Goal: Task Accomplishment & Management: Manage account settings

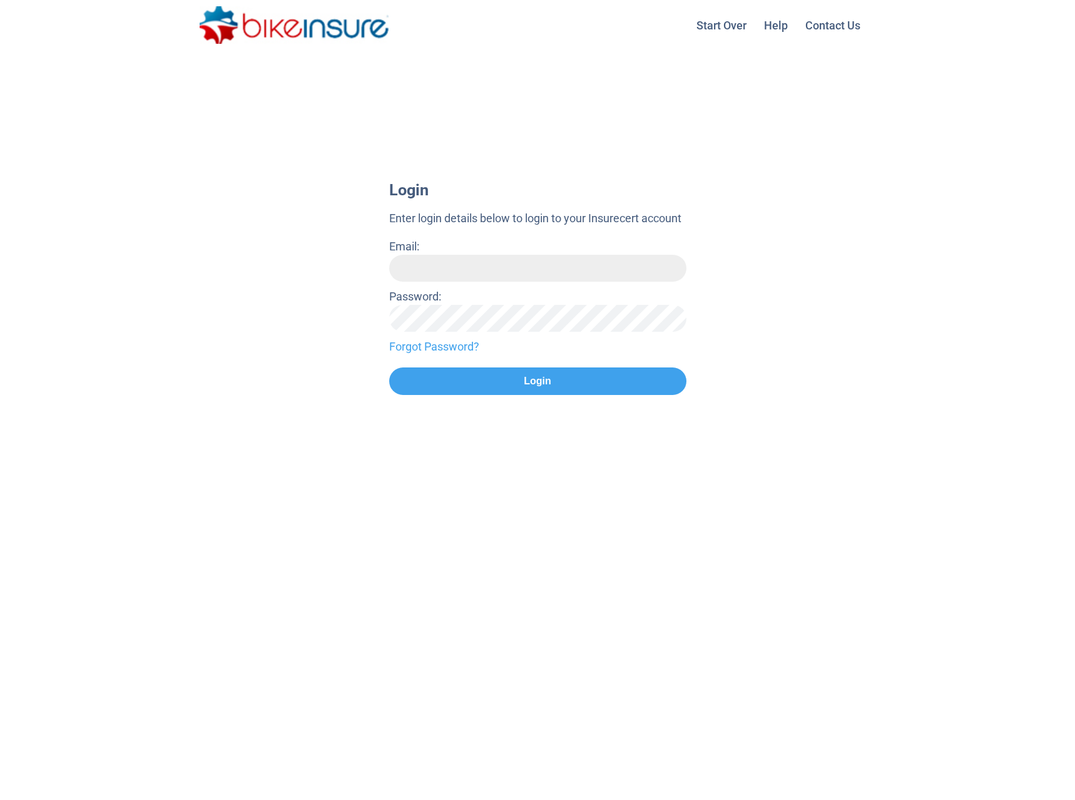
click at [434, 265] on input "Email:" at bounding box center [537, 268] width 297 height 27
type input "**********"
click at [389, 367] on button "Login" at bounding box center [537, 381] width 297 height 28
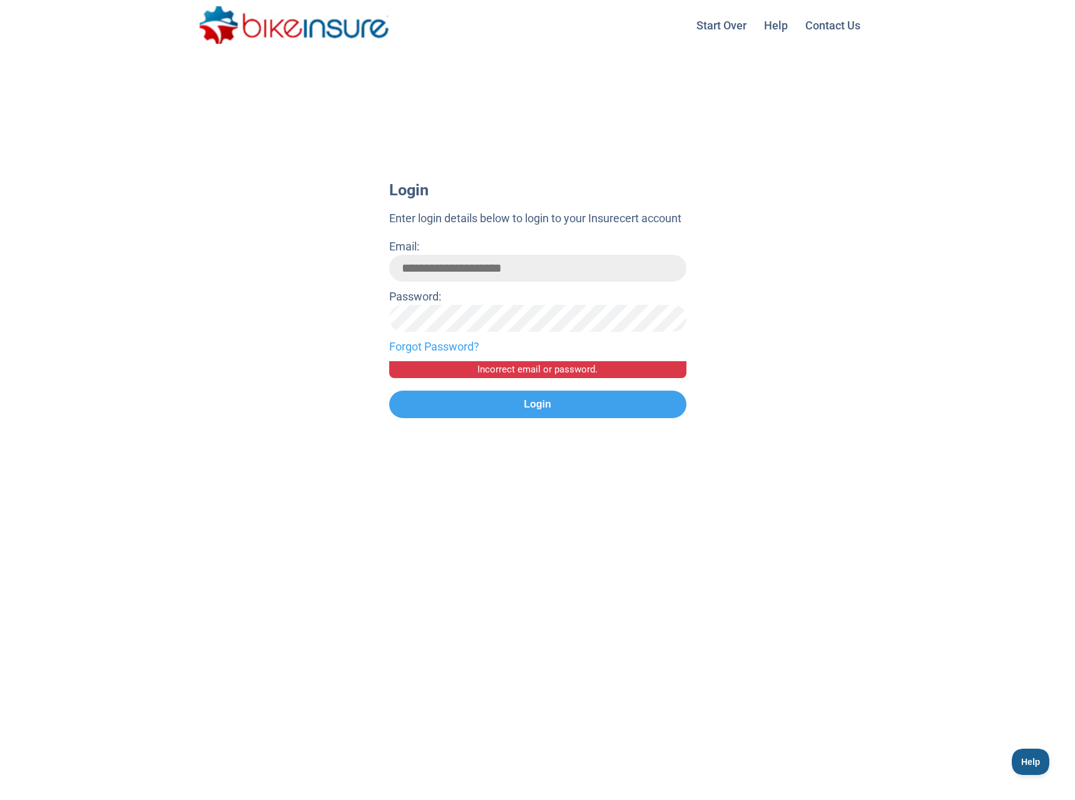
click at [431, 343] on link "Forgot Password?" at bounding box center [537, 346] width 297 height 17
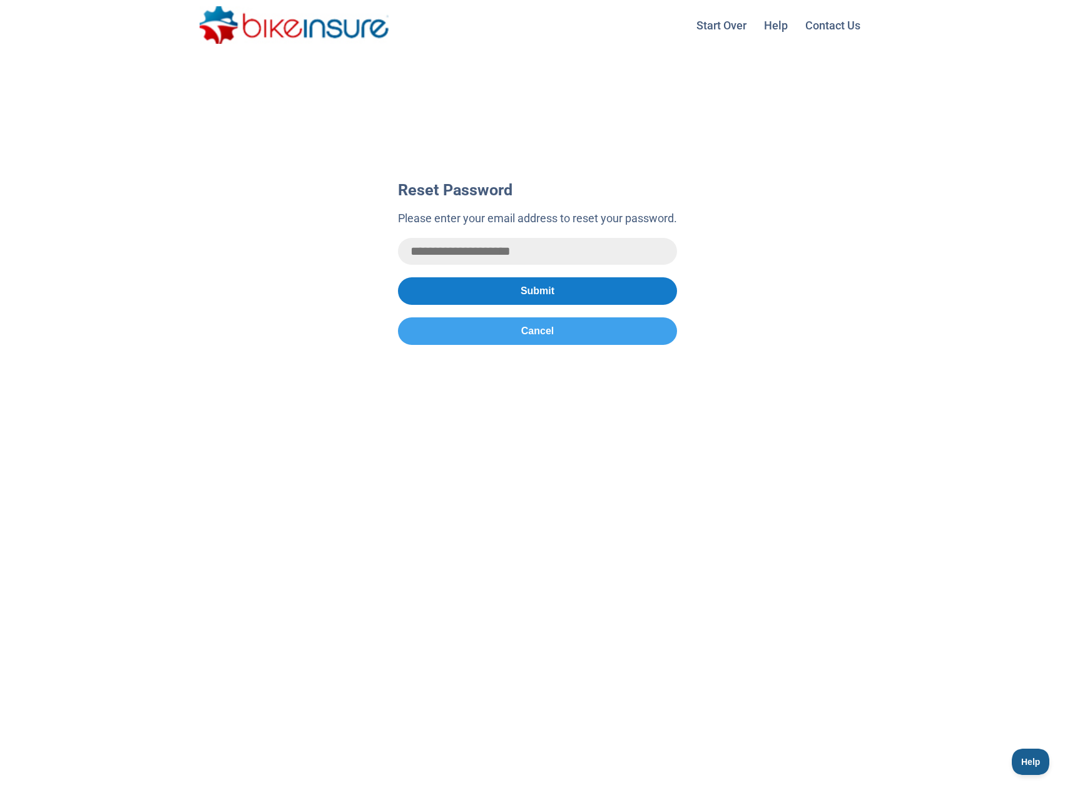
click at [528, 291] on button "Submit" at bounding box center [537, 291] width 279 height 28
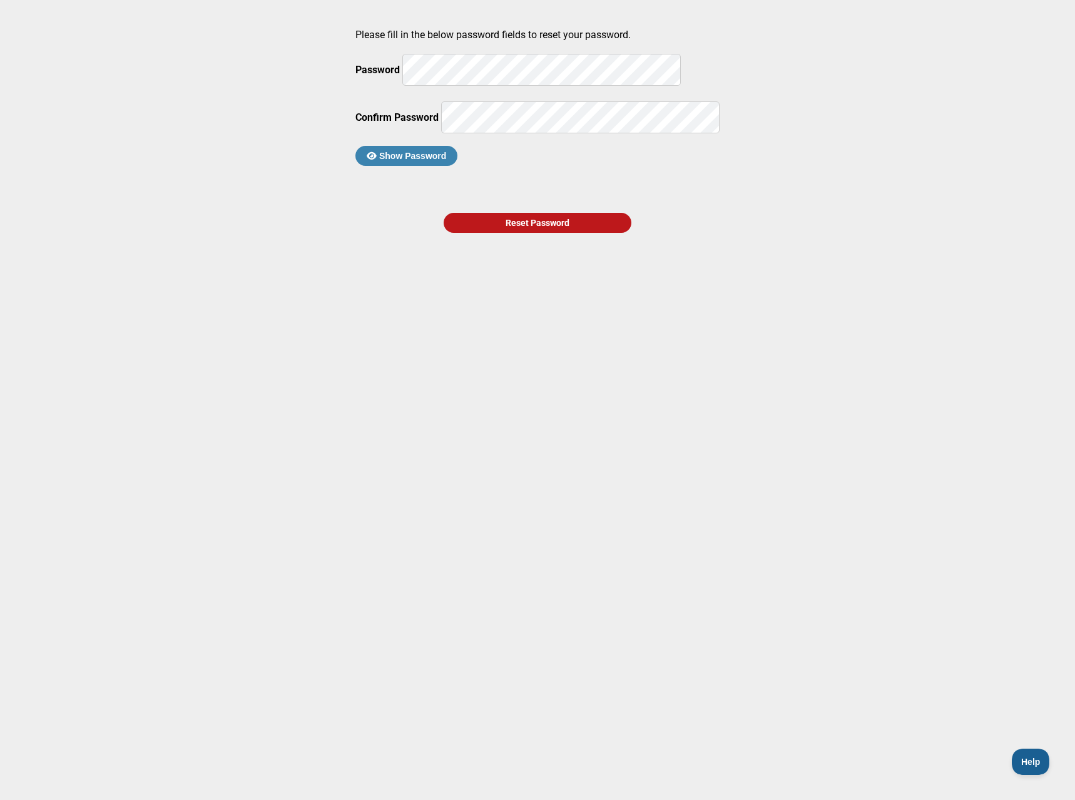
click at [449, 166] on button "Show Password" at bounding box center [406, 156] width 102 height 20
click at [475, 233] on div "Reset Password" at bounding box center [538, 223] width 188 height 20
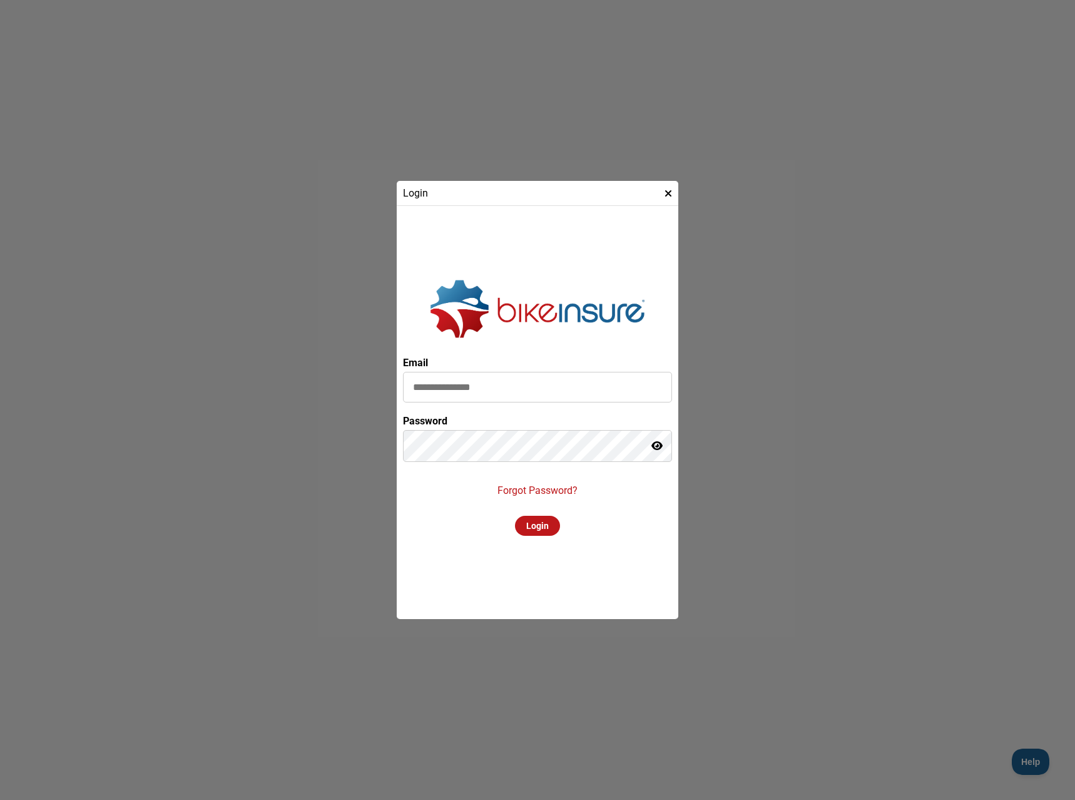
click at [486, 388] on input at bounding box center [537, 387] width 269 height 31
type input "**********"
click at [531, 527] on div "Login" at bounding box center [537, 526] width 45 height 20
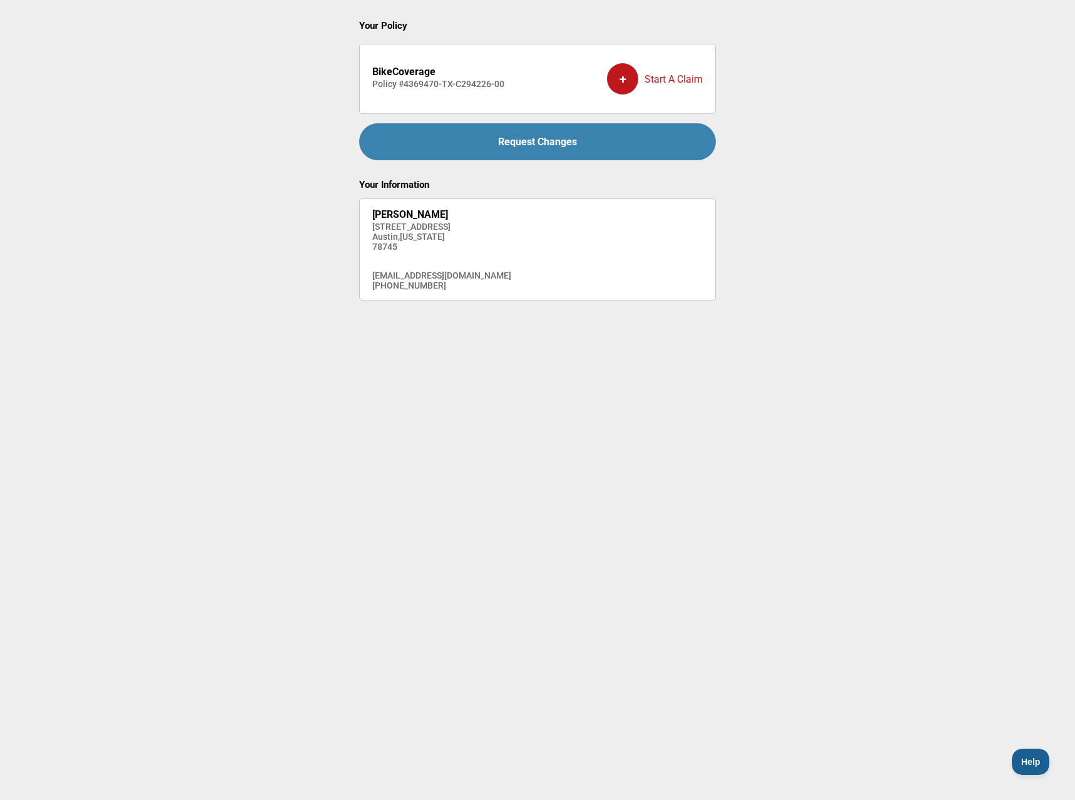
click at [551, 152] on div "Request Changes" at bounding box center [537, 141] width 357 height 37
drag, startPoint x: 390, startPoint y: 70, endPoint x: 445, endPoint y: 71, distance: 55.1
click at [442, 69] on h2 "BikeCoverage" at bounding box center [438, 72] width 132 height 12
click at [507, 238] on div "Noam Belkin 5616 S 1st St Austin , Texas 78745 nbelkin248@gmail.com (915) 549-8…" at bounding box center [537, 249] width 357 height 102
click at [421, 68] on strong "BikeCoverage" at bounding box center [403, 72] width 63 height 12
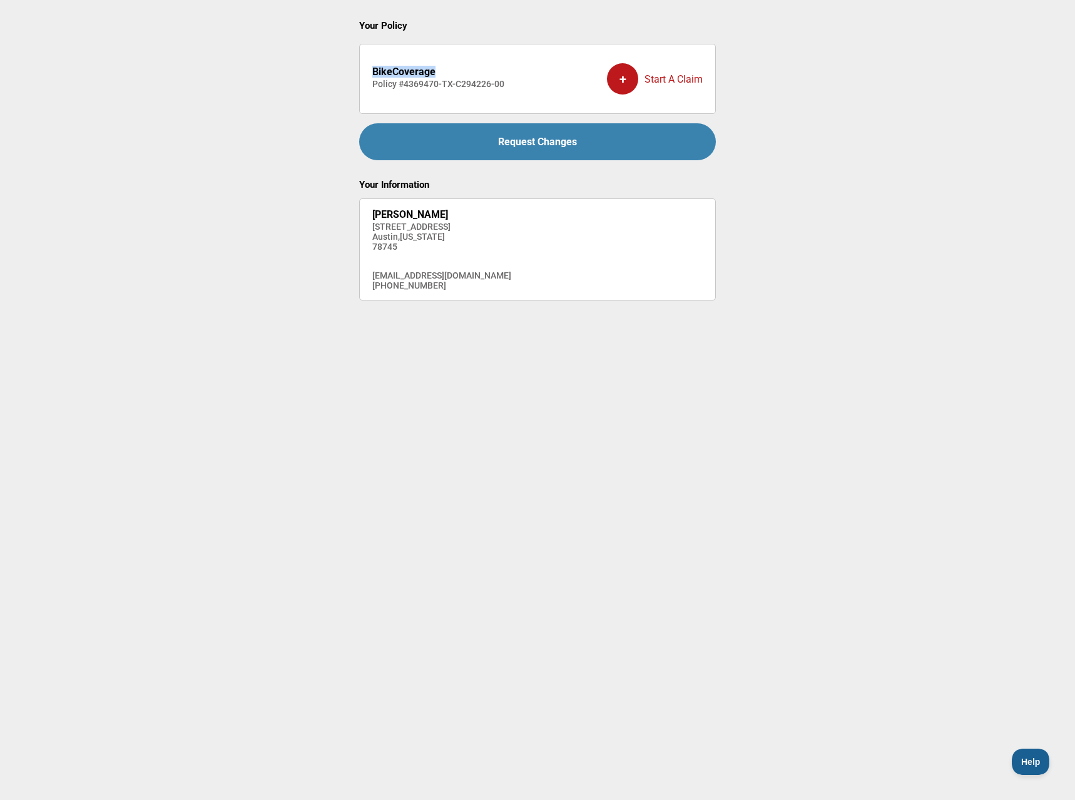
click at [421, 68] on strong "BikeCoverage" at bounding box center [403, 72] width 63 height 12
